Goal: Task Accomplishment & Management: Manage account settings

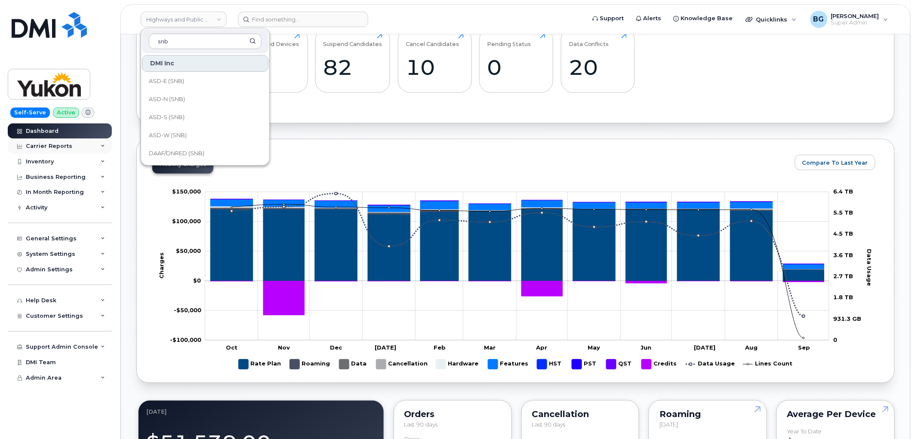
scroll to position [416, 0]
click at [396, 160] on div "Mobility Charges Compare To Last Year Change chart theme Apply Zoom Out Charges…" at bounding box center [515, 261] width 758 height 244
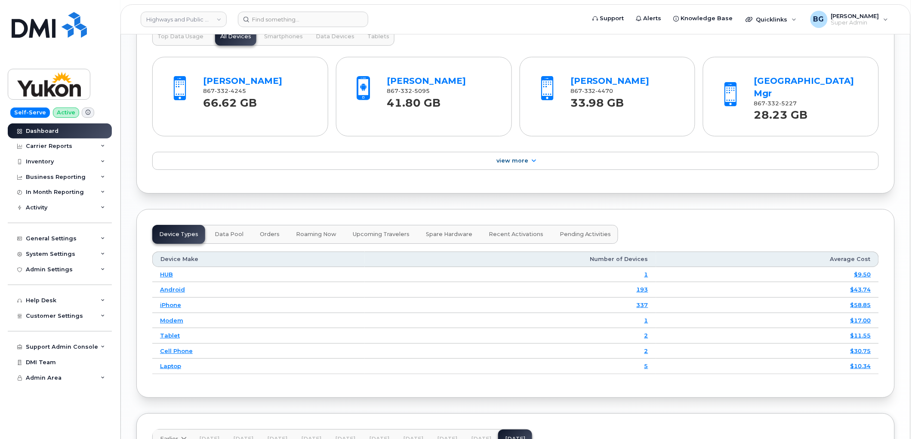
scroll to position [1101, 0]
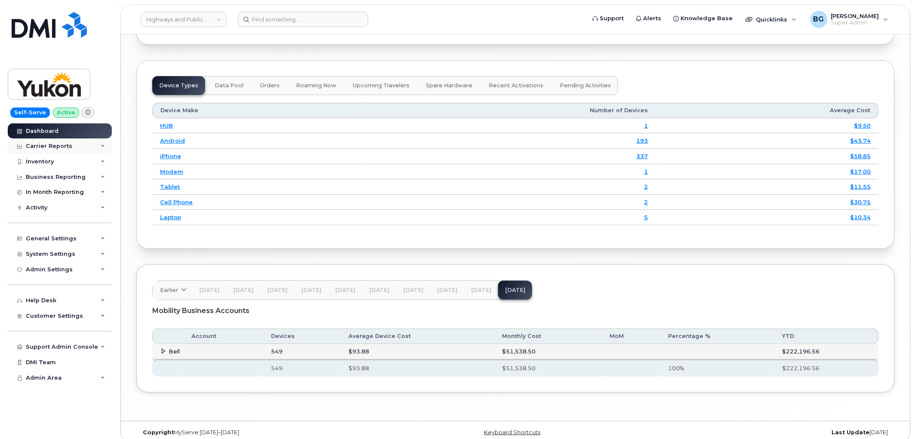
click at [46, 144] on div "Carrier Reports" at bounding box center [49, 146] width 46 height 7
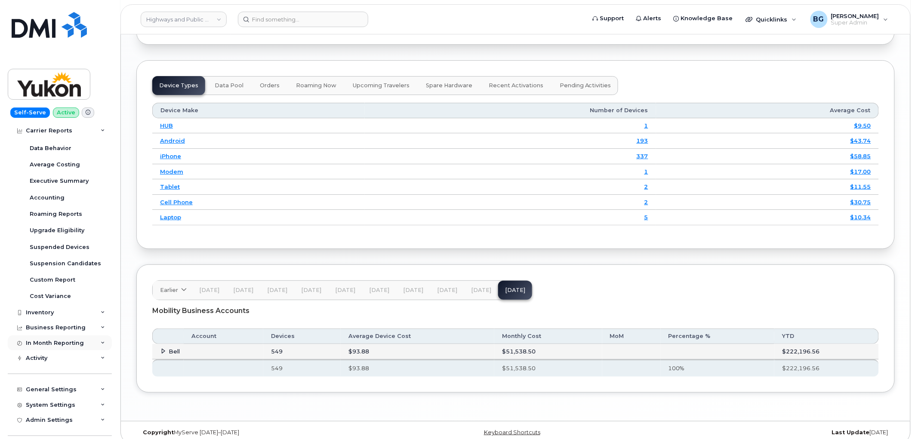
scroll to position [95, 0]
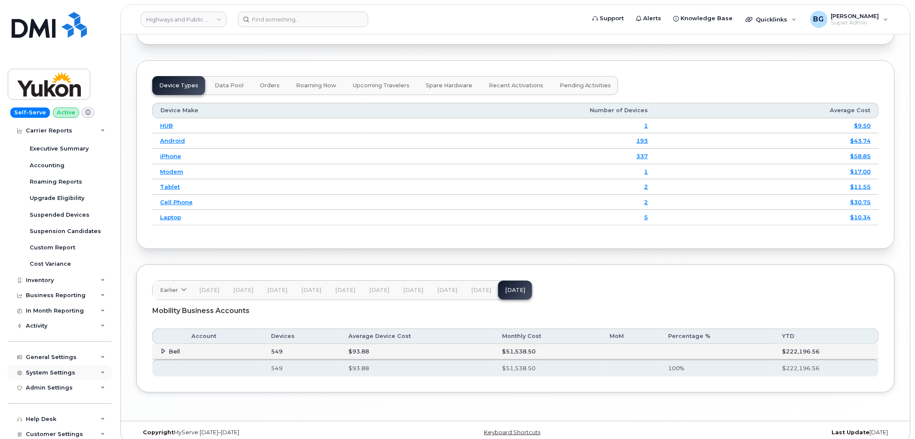
click at [50, 369] on div "System Settings" at bounding box center [50, 372] width 49 height 7
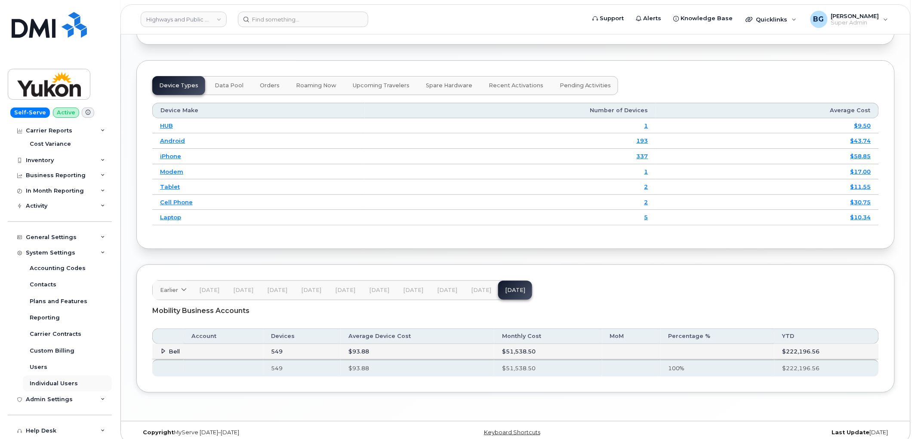
scroll to position [223, 0]
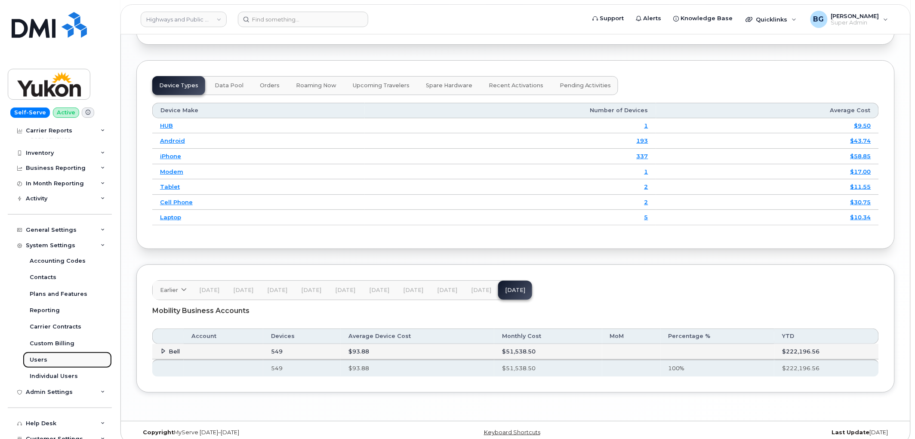
click at [34, 357] on div "Users" at bounding box center [39, 360] width 18 height 8
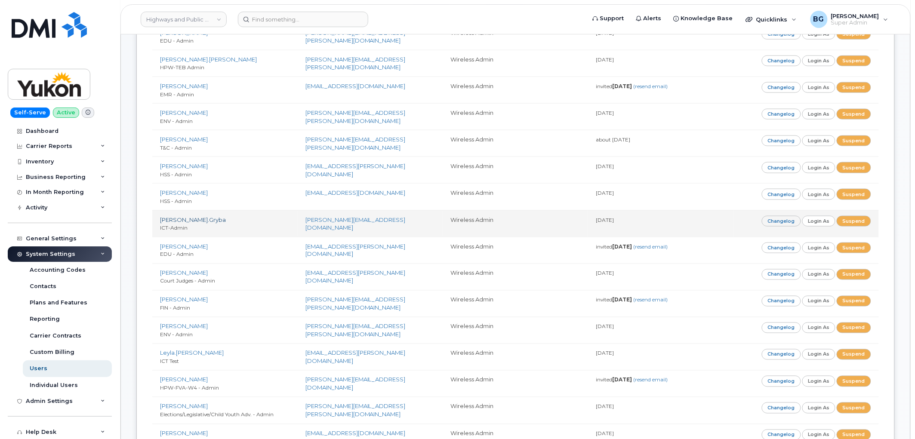
scroll to position [319, 0]
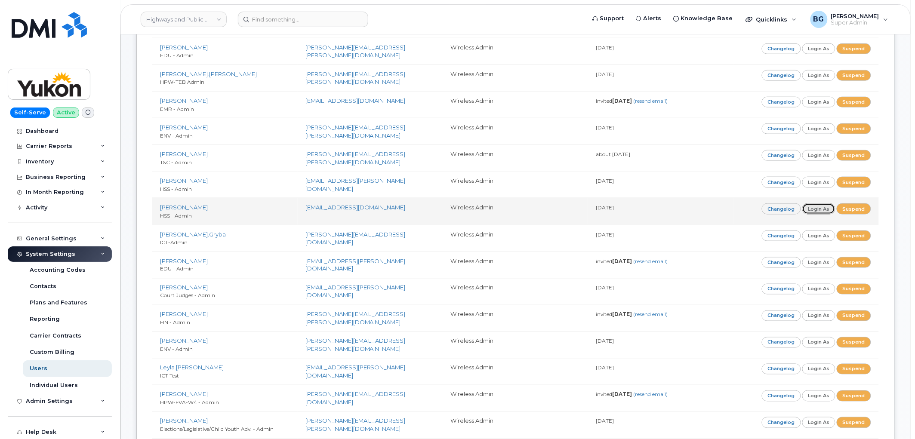
click at [815, 208] on link "Login as" at bounding box center [819, 208] width 34 height 11
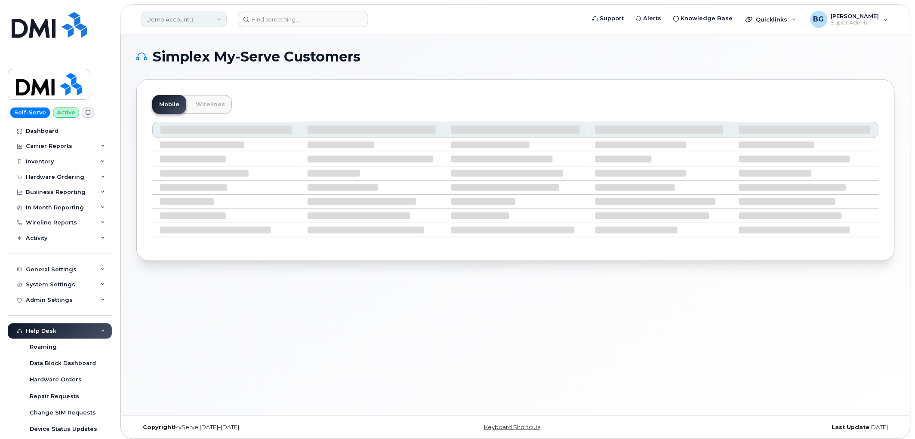
click at [182, 17] on link "Demo Account 1" at bounding box center [184, 19] width 86 height 15
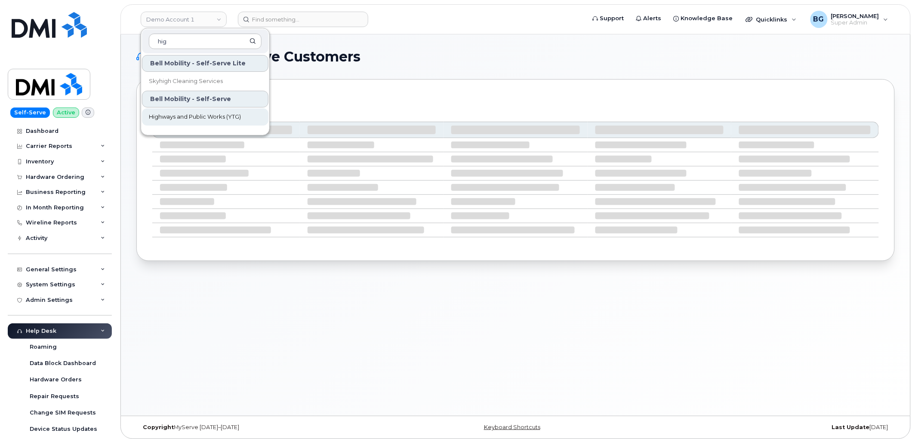
type input "hig"
click at [179, 115] on span "Highways and Public Works (YTG)" at bounding box center [195, 117] width 92 height 9
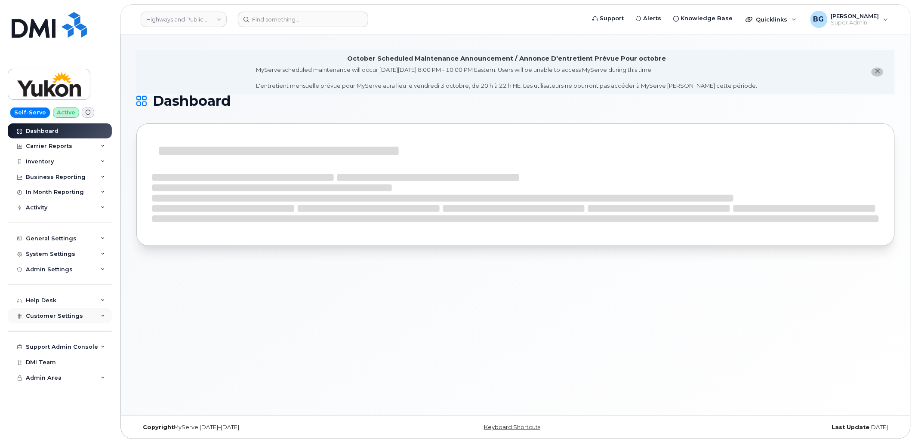
click at [57, 316] on span "Customer Settings" at bounding box center [54, 316] width 57 height 6
click at [67, 314] on span "Customer Settings" at bounding box center [54, 316] width 57 height 6
click at [58, 255] on div "System Settings" at bounding box center [50, 254] width 49 height 7
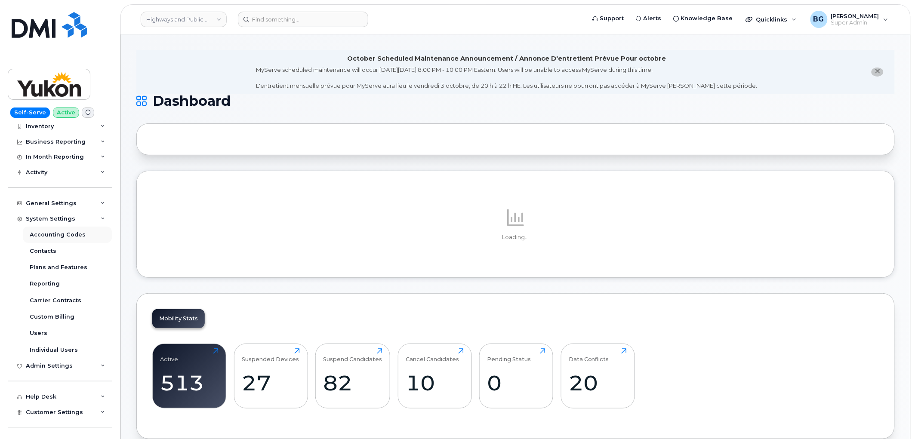
scroll to position [32, 0]
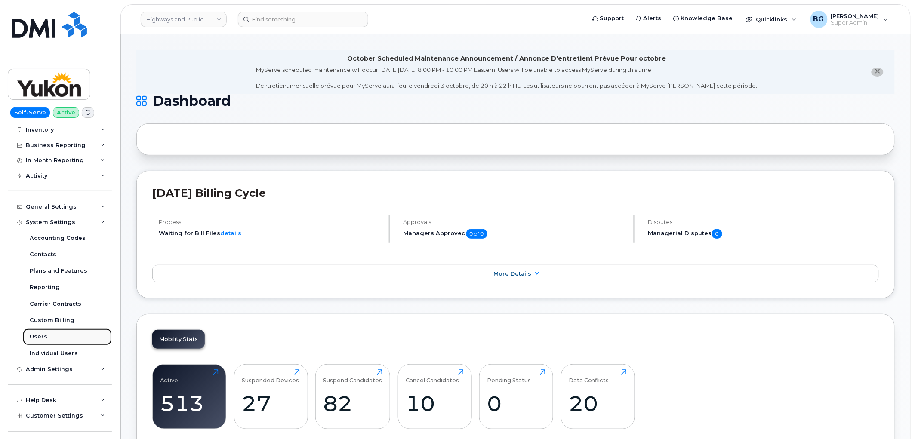
click at [31, 337] on div "Users" at bounding box center [39, 337] width 18 height 8
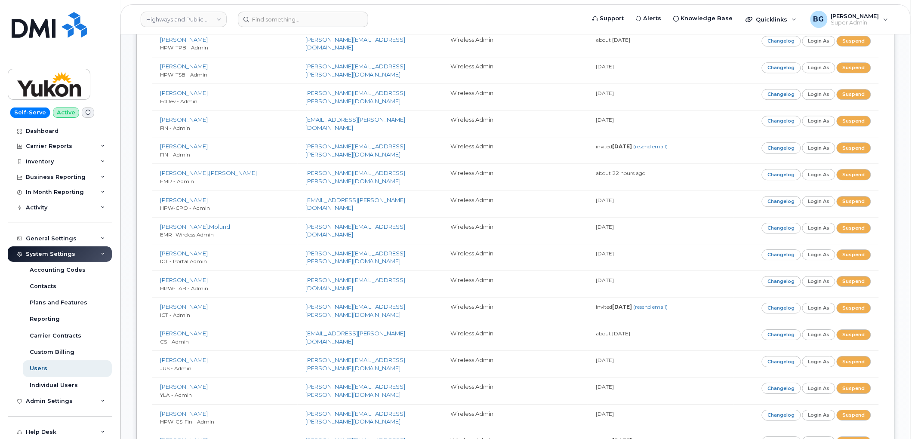
scroll to position [796, 0]
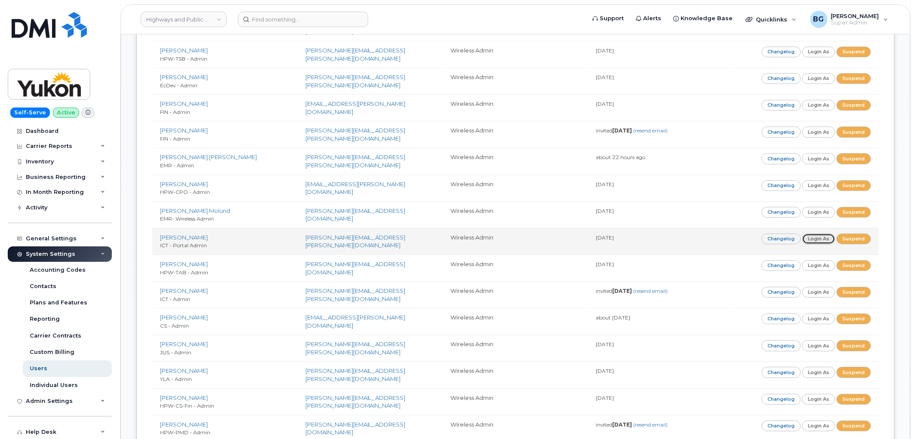
click at [818, 241] on link "Login as" at bounding box center [819, 238] width 34 height 11
